Goal: Complete application form: Complete application form

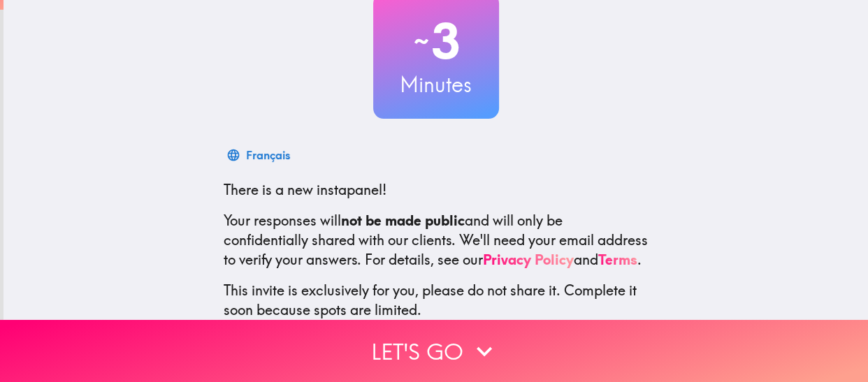
scroll to position [188, 0]
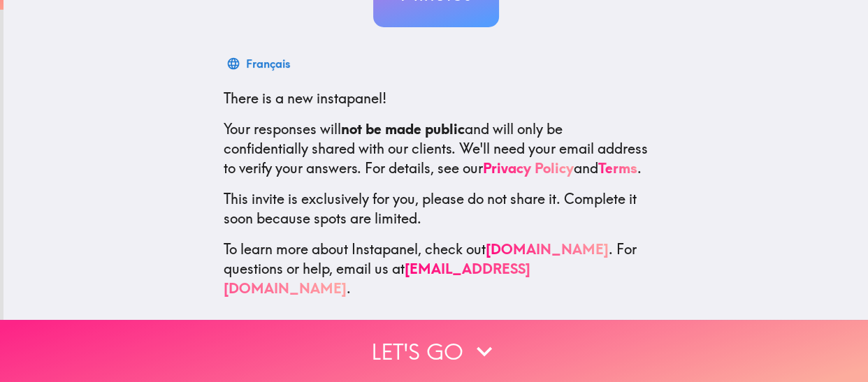
click at [413, 347] on button "Let's go" at bounding box center [434, 351] width 868 height 62
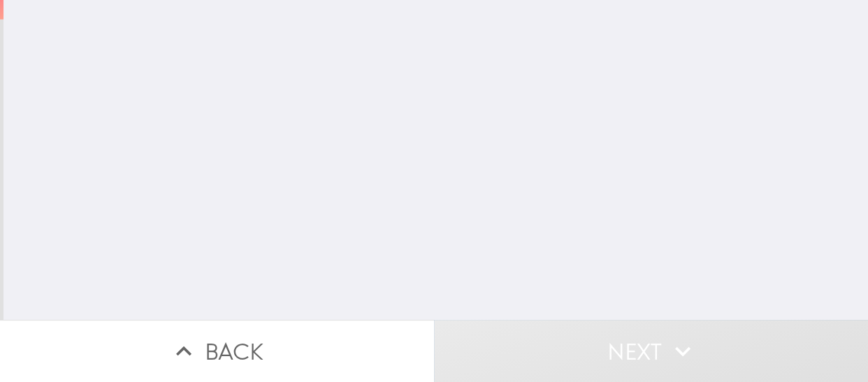
scroll to position [0, 0]
click at [295, 114] on input "number" at bounding box center [309, 112] width 182 height 43
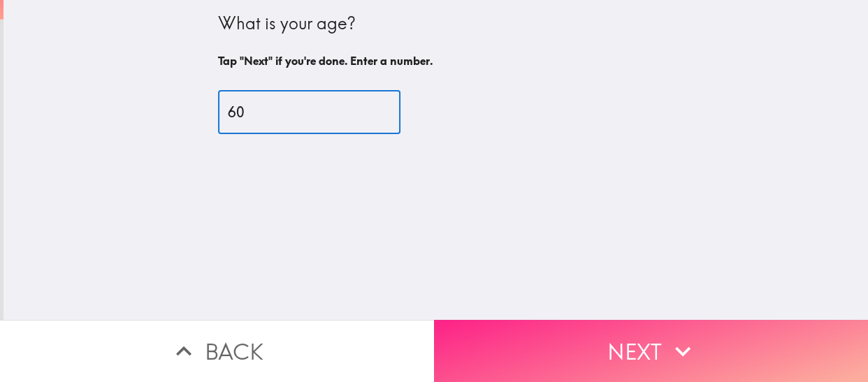
type input "60"
click at [576, 344] on button "Next" at bounding box center [651, 351] width 434 height 62
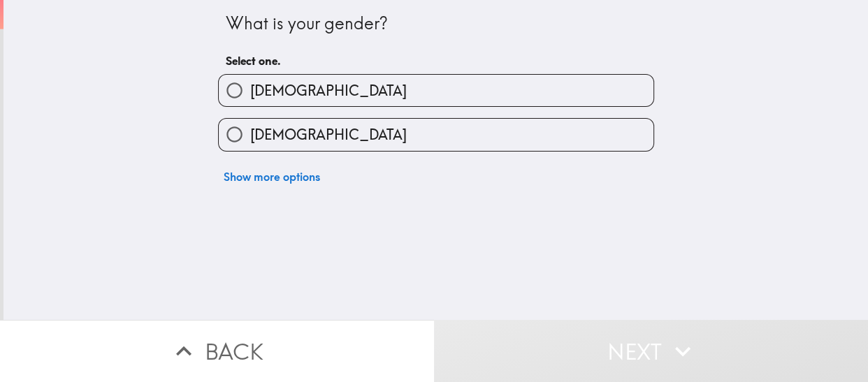
click at [293, 133] on span "[DEMOGRAPHIC_DATA]" at bounding box center [328, 135] width 157 height 20
click at [250, 133] on input "[DEMOGRAPHIC_DATA]" at bounding box center [234, 134] width 31 height 31
radio input "true"
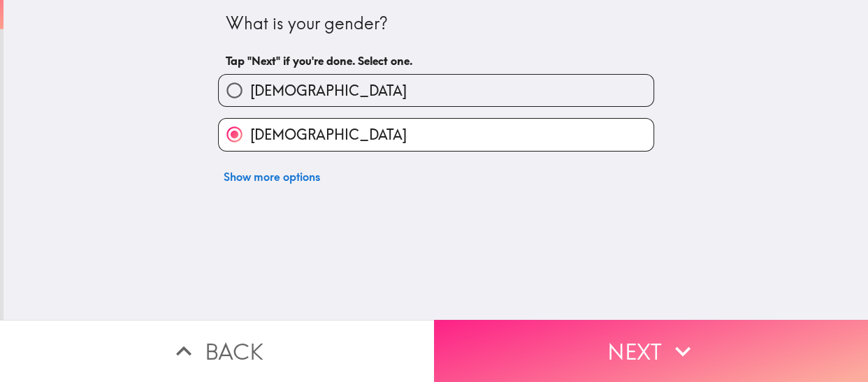
click at [629, 349] on button "Next" at bounding box center [651, 351] width 434 height 62
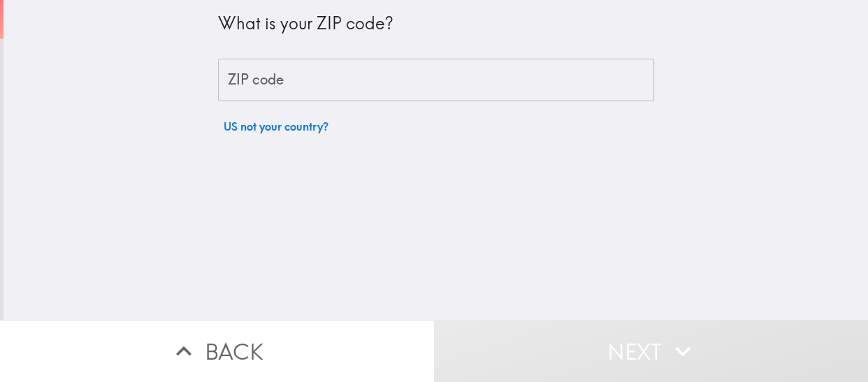
click at [250, 84] on div "ZIP code ZIP code" at bounding box center [436, 80] width 436 height 43
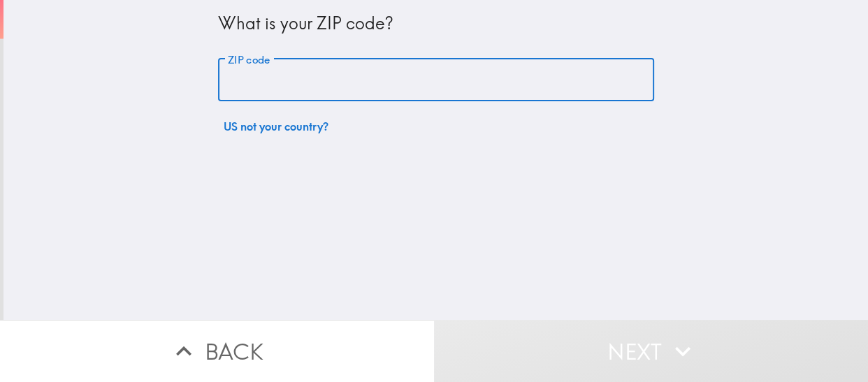
type input "53207"
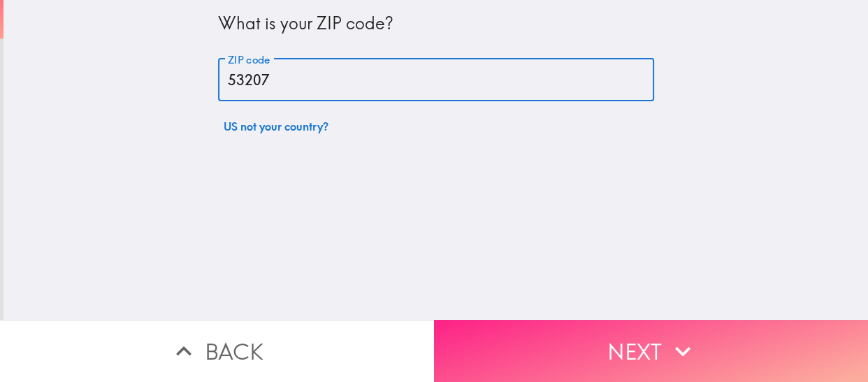
click at [500, 341] on button "Next" at bounding box center [651, 351] width 434 height 62
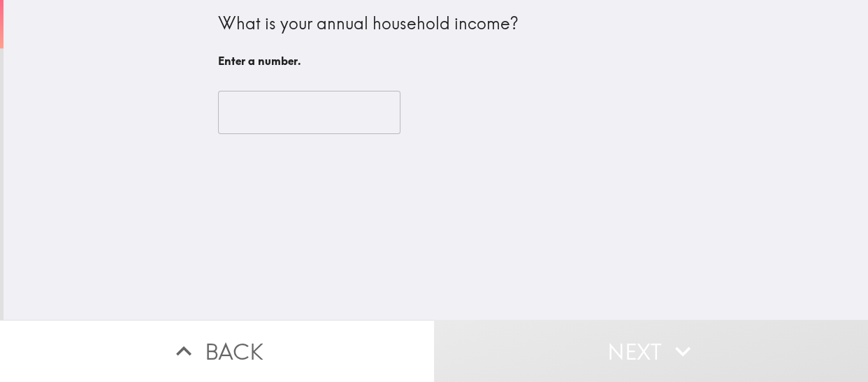
click at [345, 124] on input "number" at bounding box center [309, 112] width 182 height 43
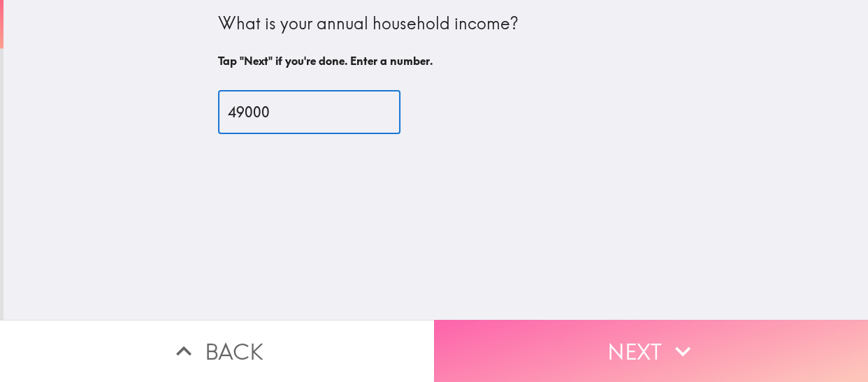
type input "49000"
click at [580, 354] on button "Next" at bounding box center [651, 351] width 434 height 62
